Goal: Information Seeking & Learning: Learn about a topic

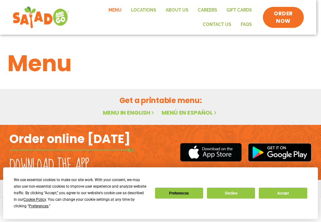
click at [130, 111] on link "Menu in English" at bounding box center [129, 113] width 53 height 8
click at [235, 193] on button "Decline" at bounding box center [231, 193] width 48 height 11
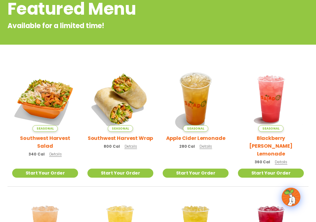
scroll to position [125, 0]
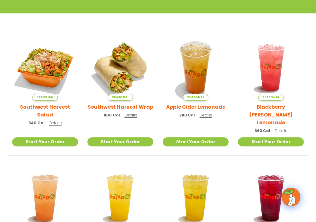
drag, startPoint x: 40, startPoint y: 119, endPoint x: 28, endPoint y: 118, distance: 11.6
click at [28, 118] on h2 "Southwest Harvest Salad" at bounding box center [45, 111] width 66 height 16
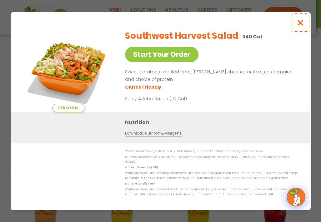
click at [302, 24] on icon "Close modal" at bounding box center [300, 22] width 8 height 7
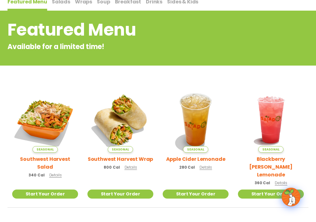
scroll to position [0, 0]
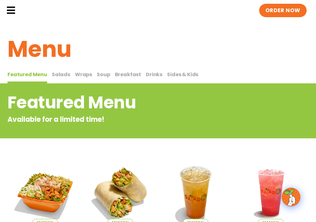
click at [118, 78] on span "Breakfast" at bounding box center [128, 74] width 27 height 7
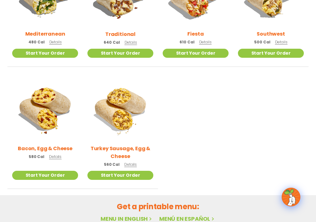
scroll to position [156, 0]
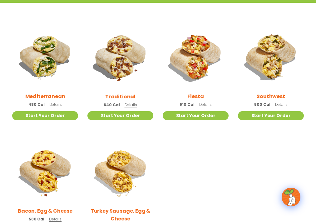
click at [54, 100] on h2 "Mediterranean" at bounding box center [45, 97] width 40 height 8
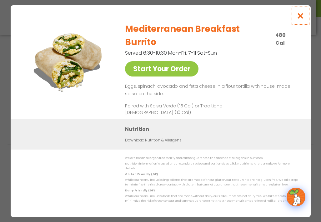
click at [302, 19] on icon "Close modal" at bounding box center [300, 16] width 8 height 7
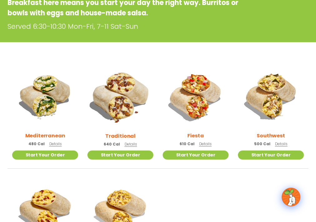
scroll to position [0, 0]
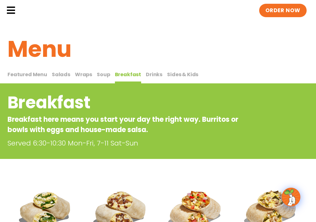
click at [62, 78] on span "Salads" at bounding box center [61, 74] width 18 height 7
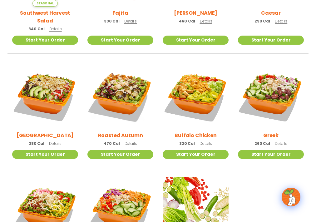
scroll to position [281, 0]
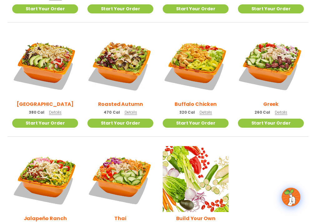
click at [122, 108] on h2 "Roasted Autumn" at bounding box center [120, 104] width 45 height 8
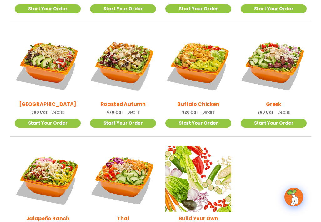
scroll to position [283, 0]
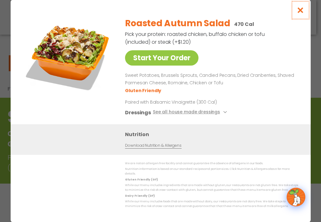
click at [299, 12] on icon "Close modal" at bounding box center [300, 10] width 8 height 7
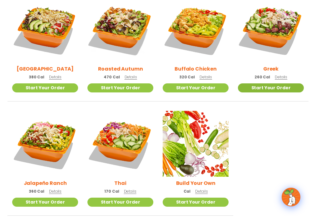
scroll to position [348, 0]
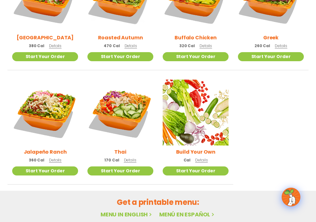
click at [119, 156] on h2 "Thai" at bounding box center [120, 152] width 12 height 8
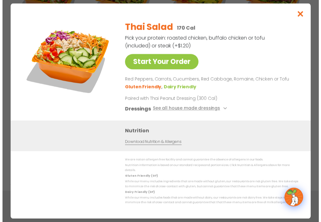
scroll to position [349, 0]
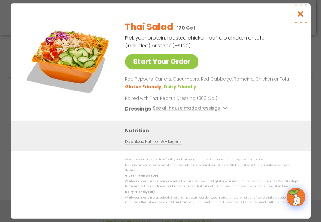
click at [300, 14] on icon "Close modal" at bounding box center [300, 14] width 8 height 7
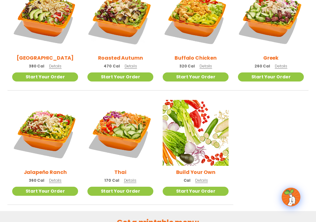
scroll to position [265, 0]
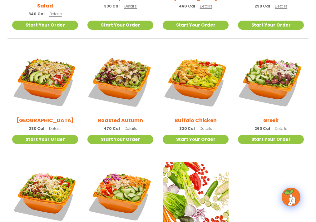
click at [272, 124] on h2 "Greek" at bounding box center [270, 121] width 15 height 8
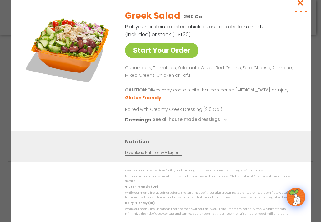
click at [299, 6] on icon "Close modal" at bounding box center [300, 2] width 8 height 7
